Goal: Task Accomplishment & Management: Manage account settings

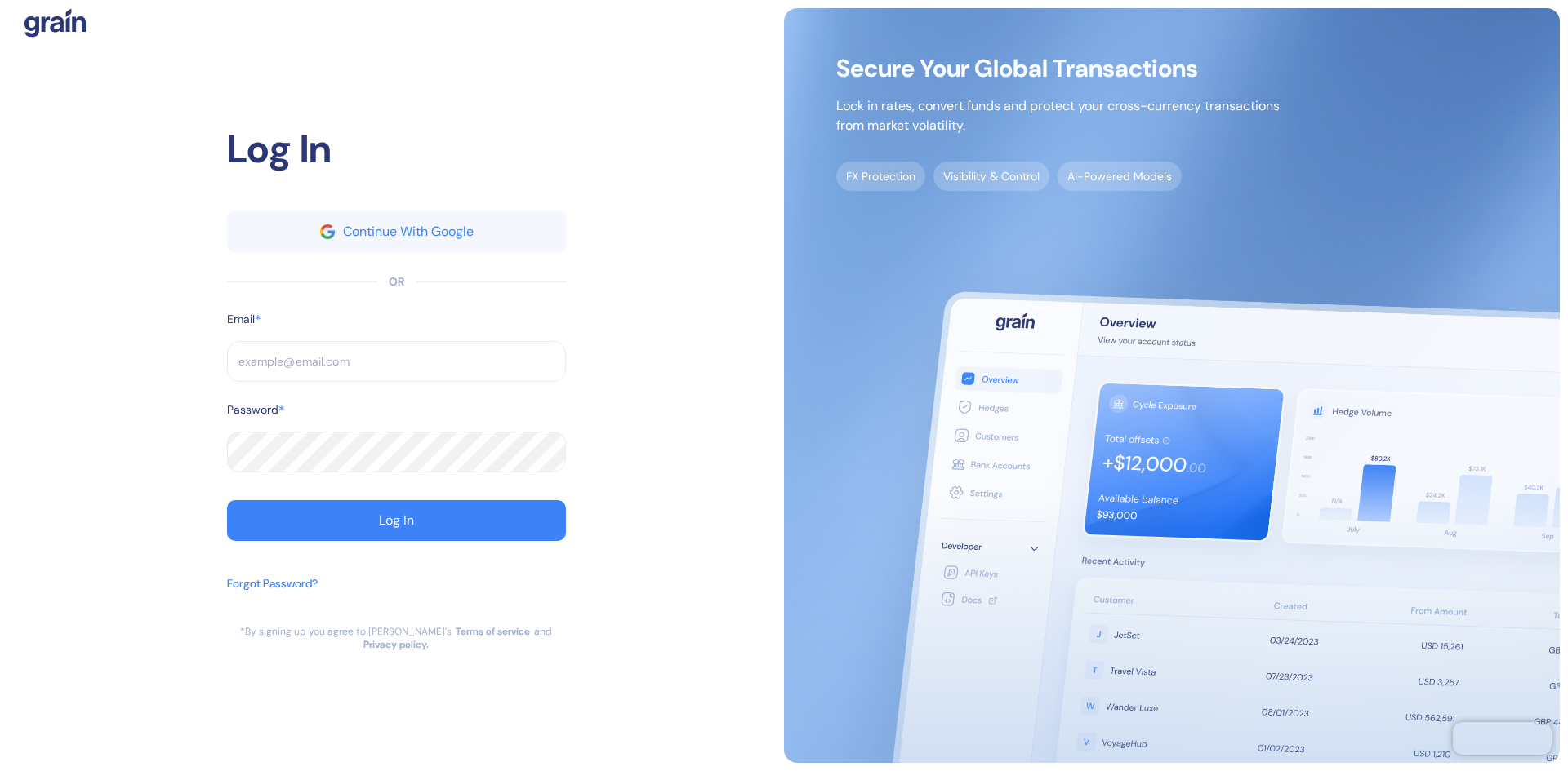
click at [341, 382] on input "text" at bounding box center [396, 361] width 339 height 40
type input "[EMAIL_ADDRESS][DOMAIN_NAME]"
click at [534, 527] on button "Log In" at bounding box center [396, 520] width 339 height 40
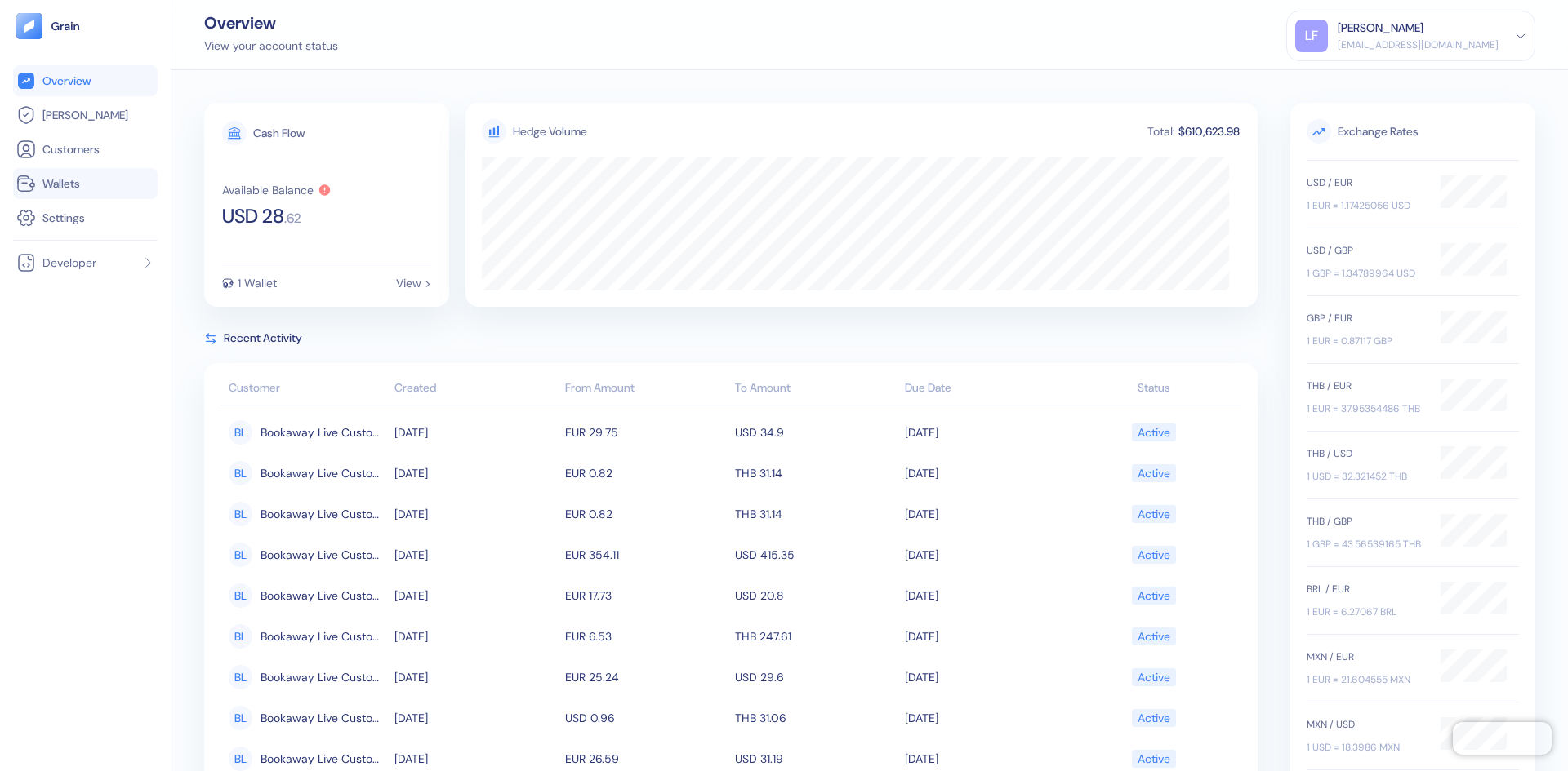
click at [74, 181] on span "Wallets" at bounding box center [61, 183] width 38 height 16
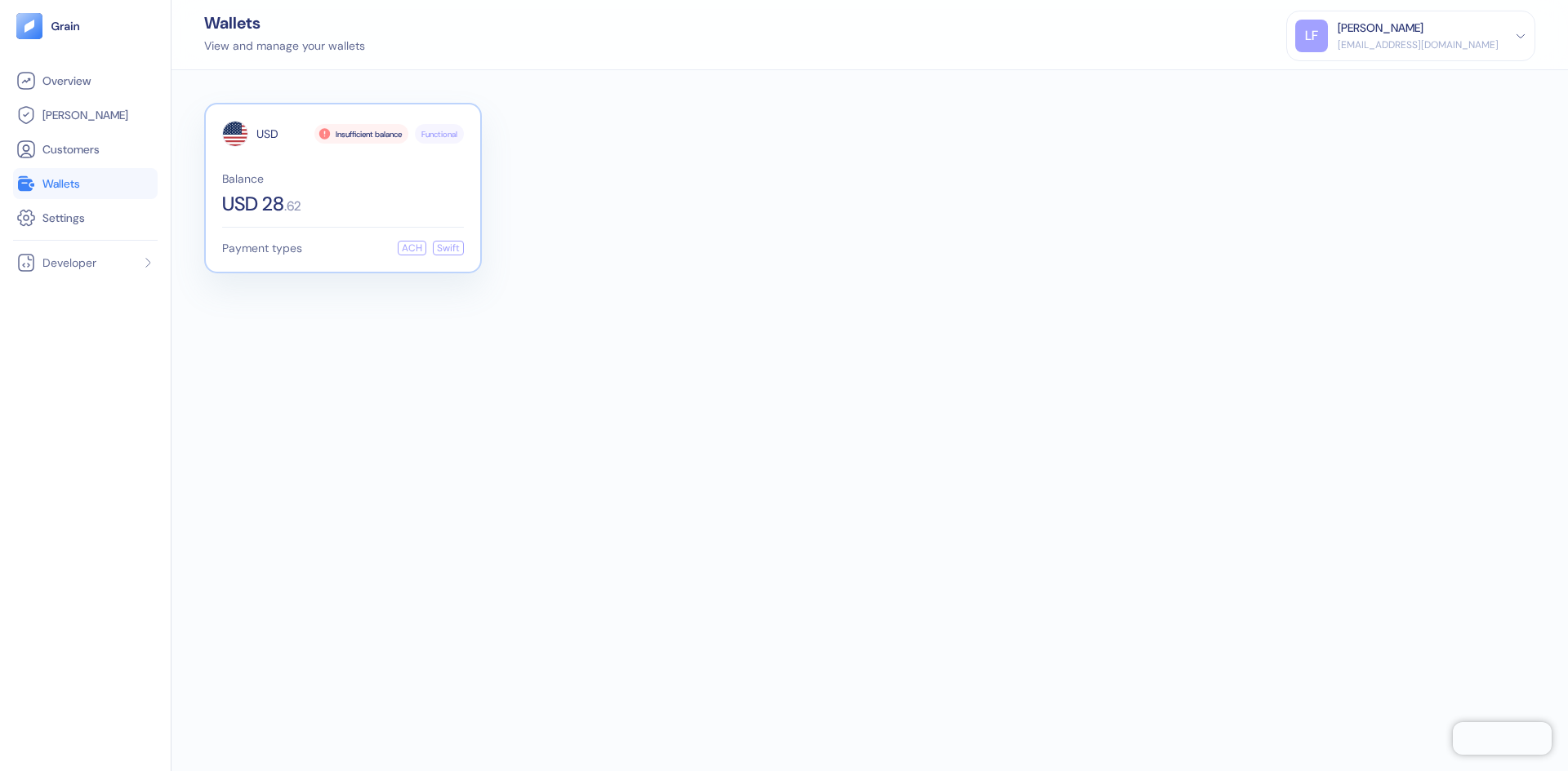
click at [310, 247] on div "Payment types ACH Swift" at bounding box center [342, 248] width 242 height 15
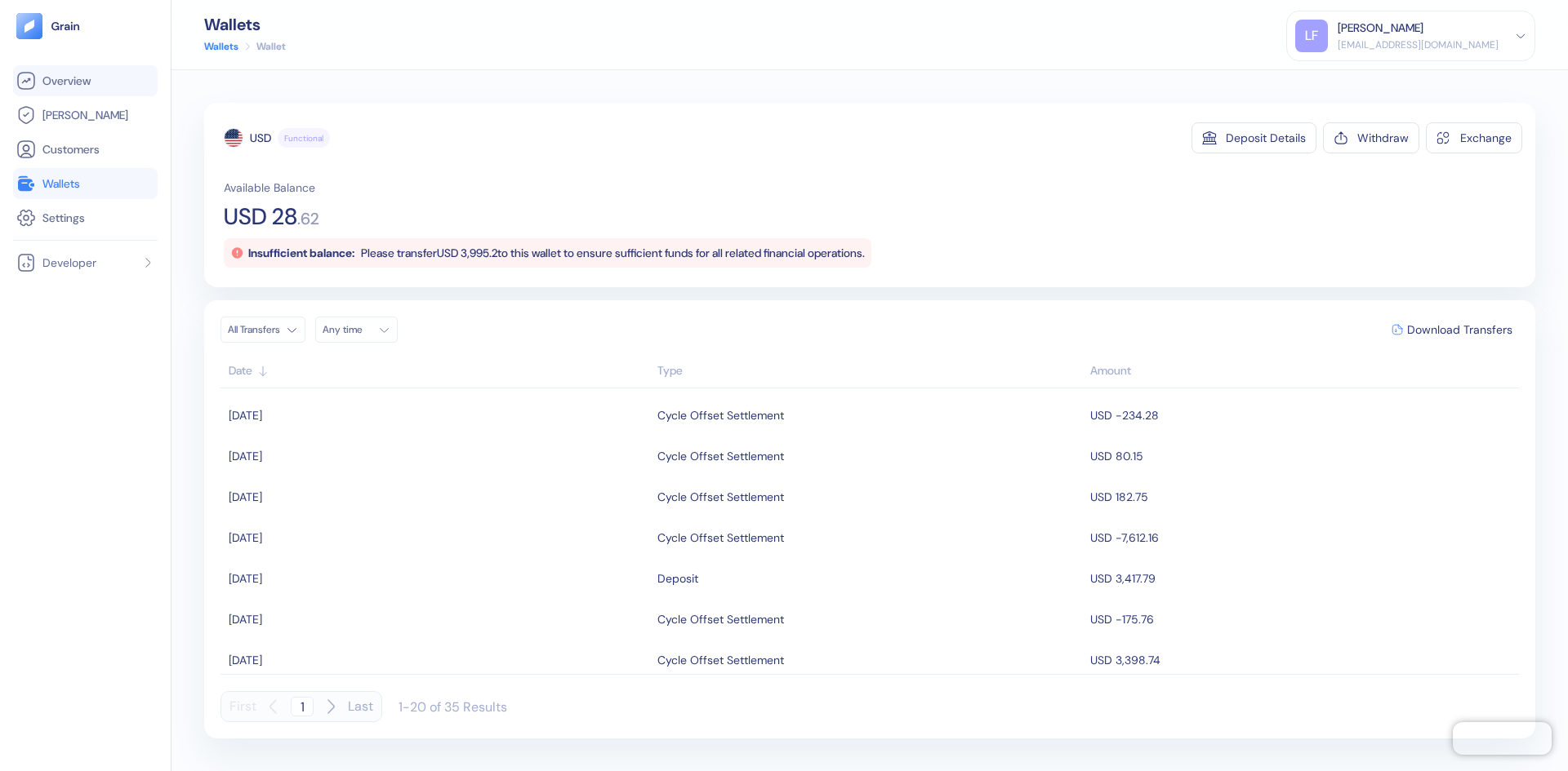
click at [87, 77] on span "Overview" at bounding box center [66, 80] width 48 height 16
